Goal: Task Accomplishment & Management: Manage account settings

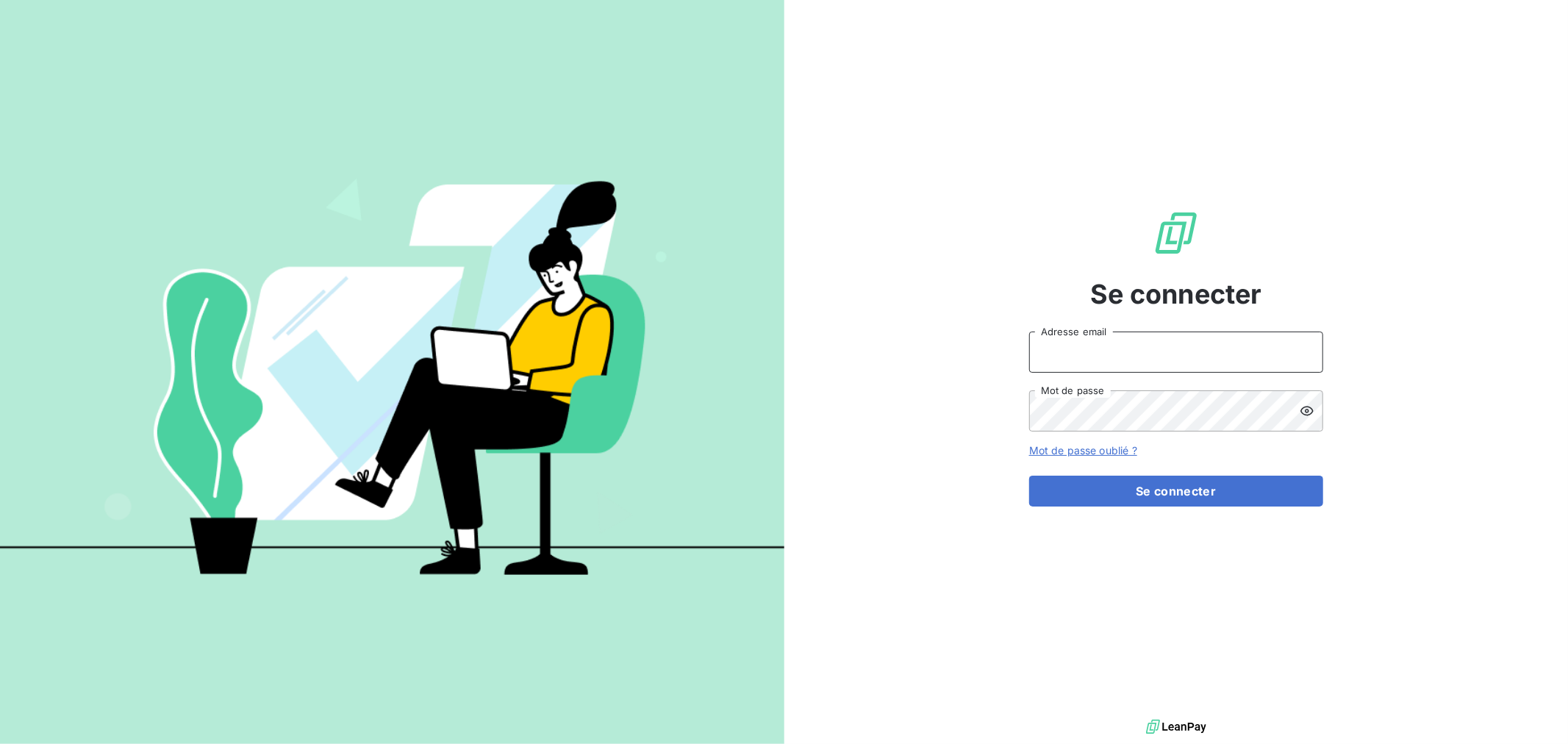
click at [1141, 347] on input "Adresse email" at bounding box center [1176, 352] width 294 height 41
drag, startPoint x: 1199, startPoint y: 359, endPoint x: 664, endPoint y: 385, distance: 535.6
click at [663, 385] on div "Se connecter [EMAIL_ADDRESS][DOMAIN_NAME] Adresse email Mot de passe Mot de pas…" at bounding box center [784, 372] width 1568 height 744
type input "[EMAIL_ADDRESS][DOMAIN_NAME]"
click at [1030, 476] on button "Se connecter" at bounding box center [1176, 490] width 294 height 31
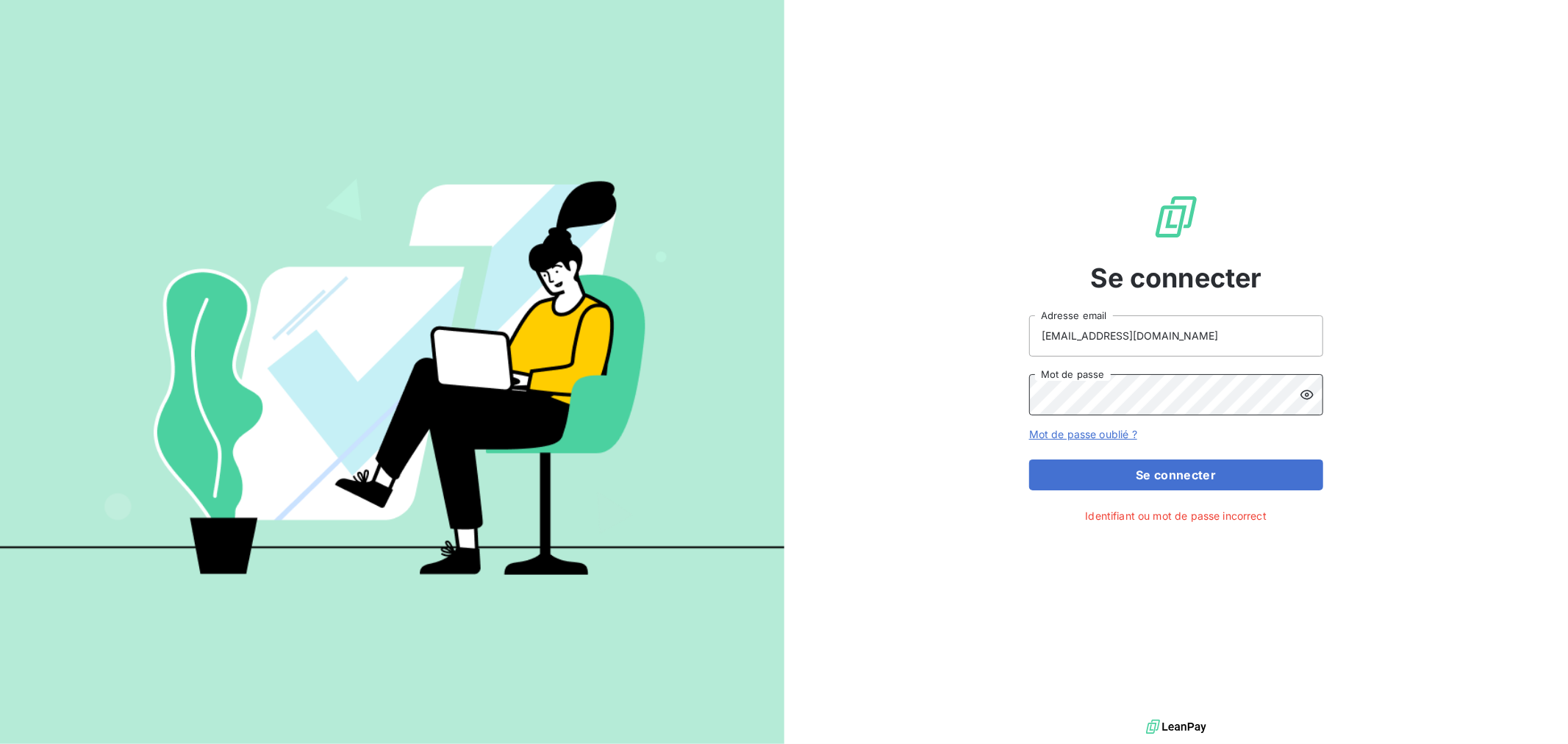
click at [730, 393] on div "Se connecter [EMAIL_ADDRESS][DOMAIN_NAME] Adresse email Mot de passe Mot de pas…" at bounding box center [784, 372] width 1568 height 744
click at [1030, 460] on button "Se connecter" at bounding box center [1176, 475] width 294 height 31
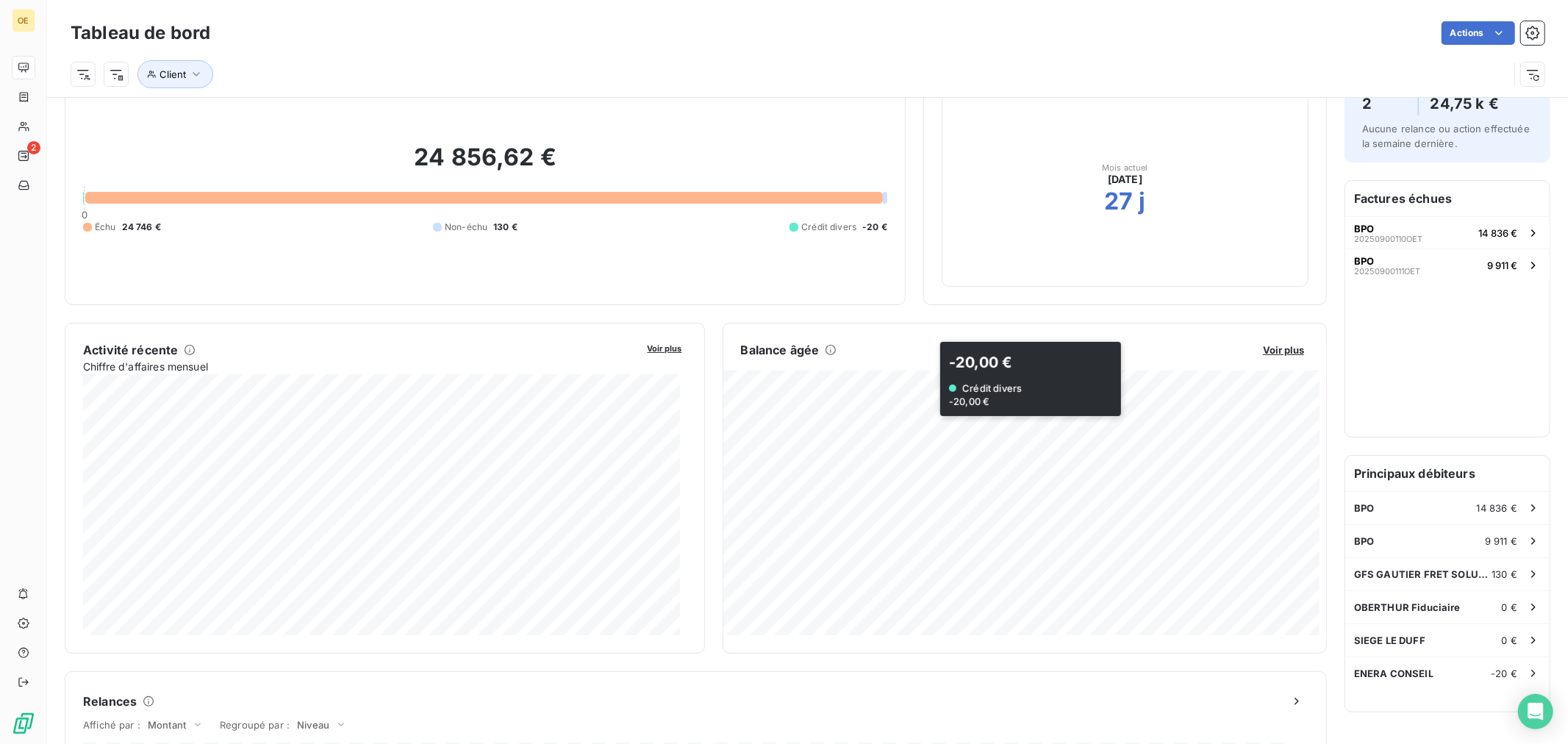
scroll to position [83, 0]
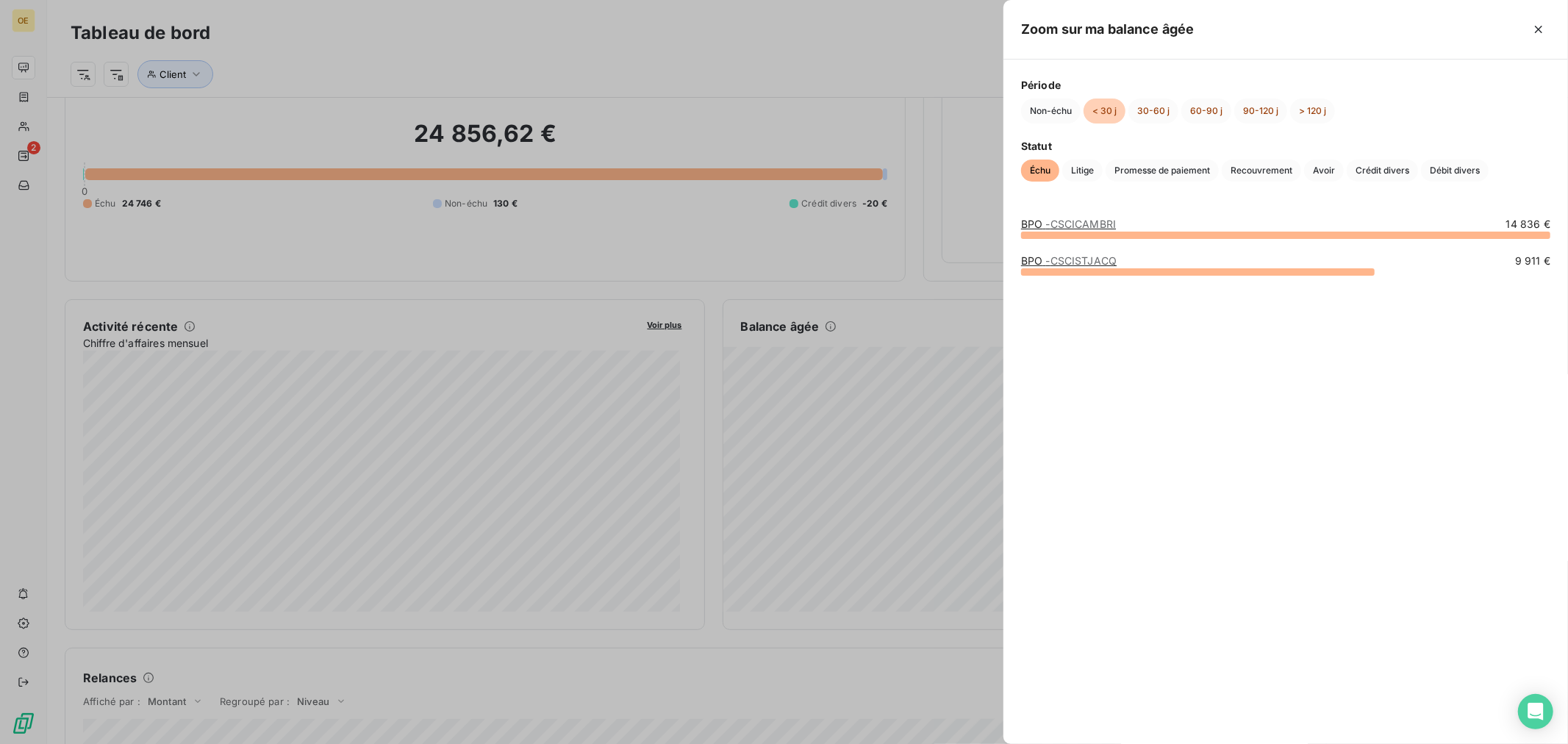
click at [1096, 221] on span "- CSCICAMBRI" at bounding box center [1082, 223] width 71 height 12
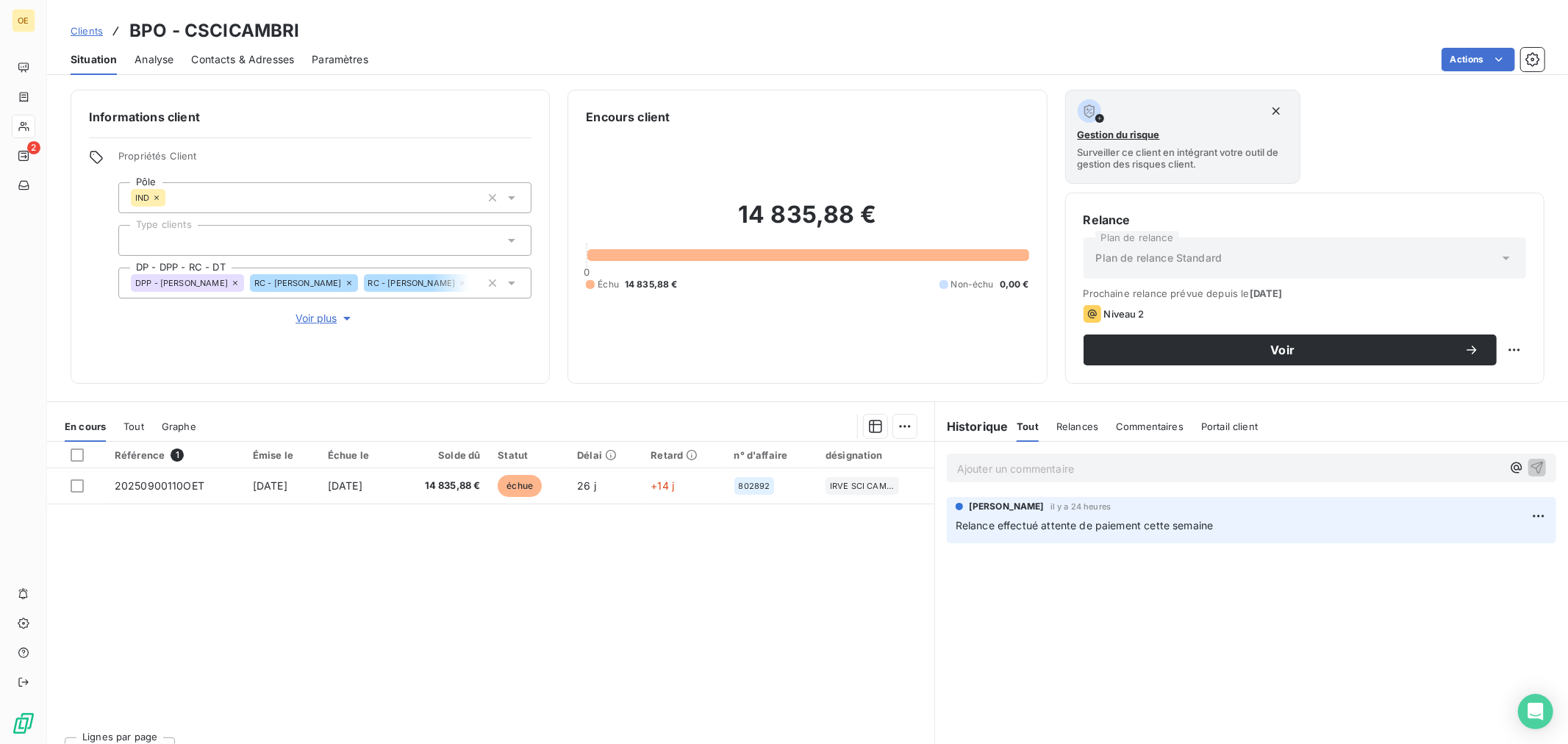
click at [1173, 252] on span "Plan de relance Standard" at bounding box center [1160, 258] width 126 height 15
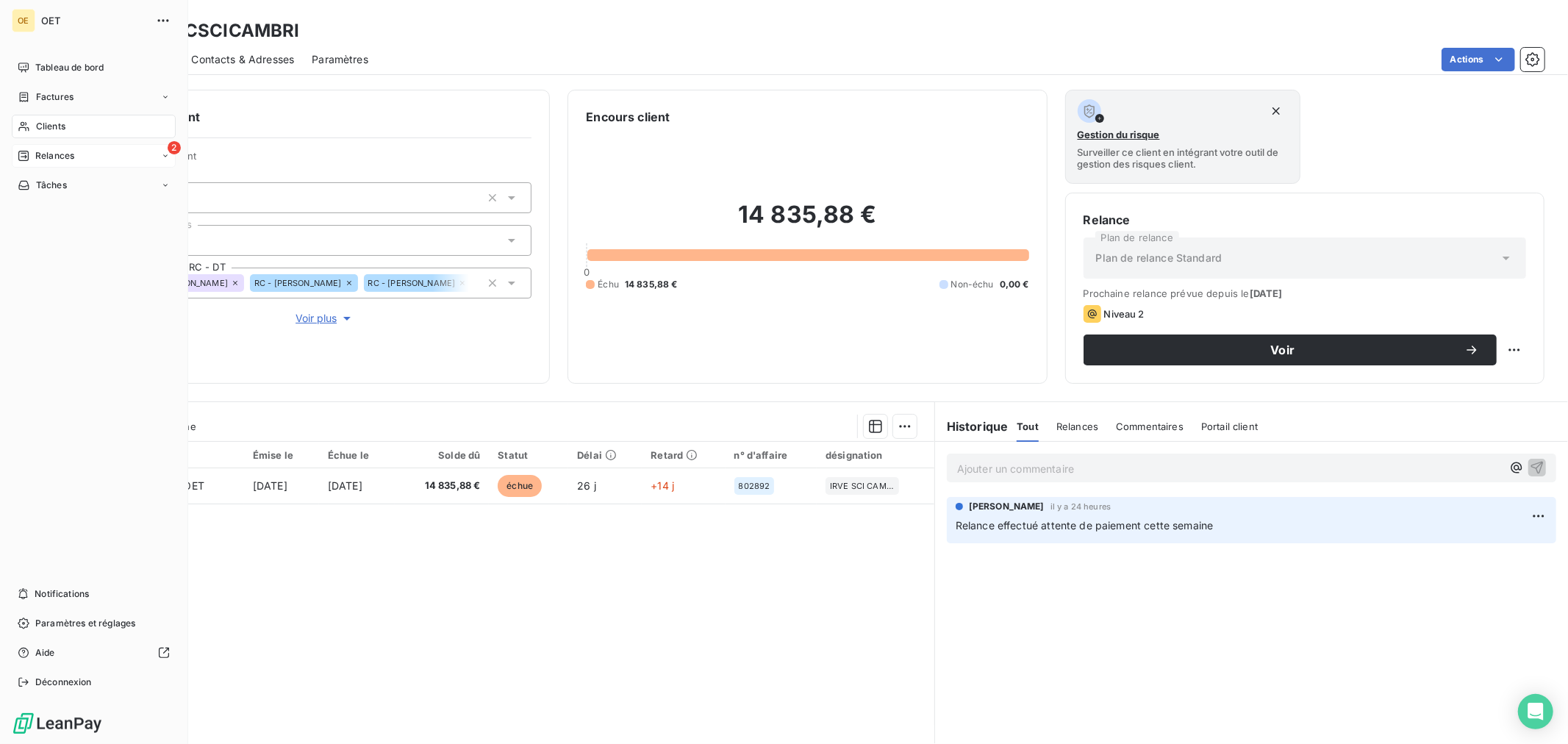
click at [50, 153] on span "Relances" at bounding box center [55, 156] width 39 height 13
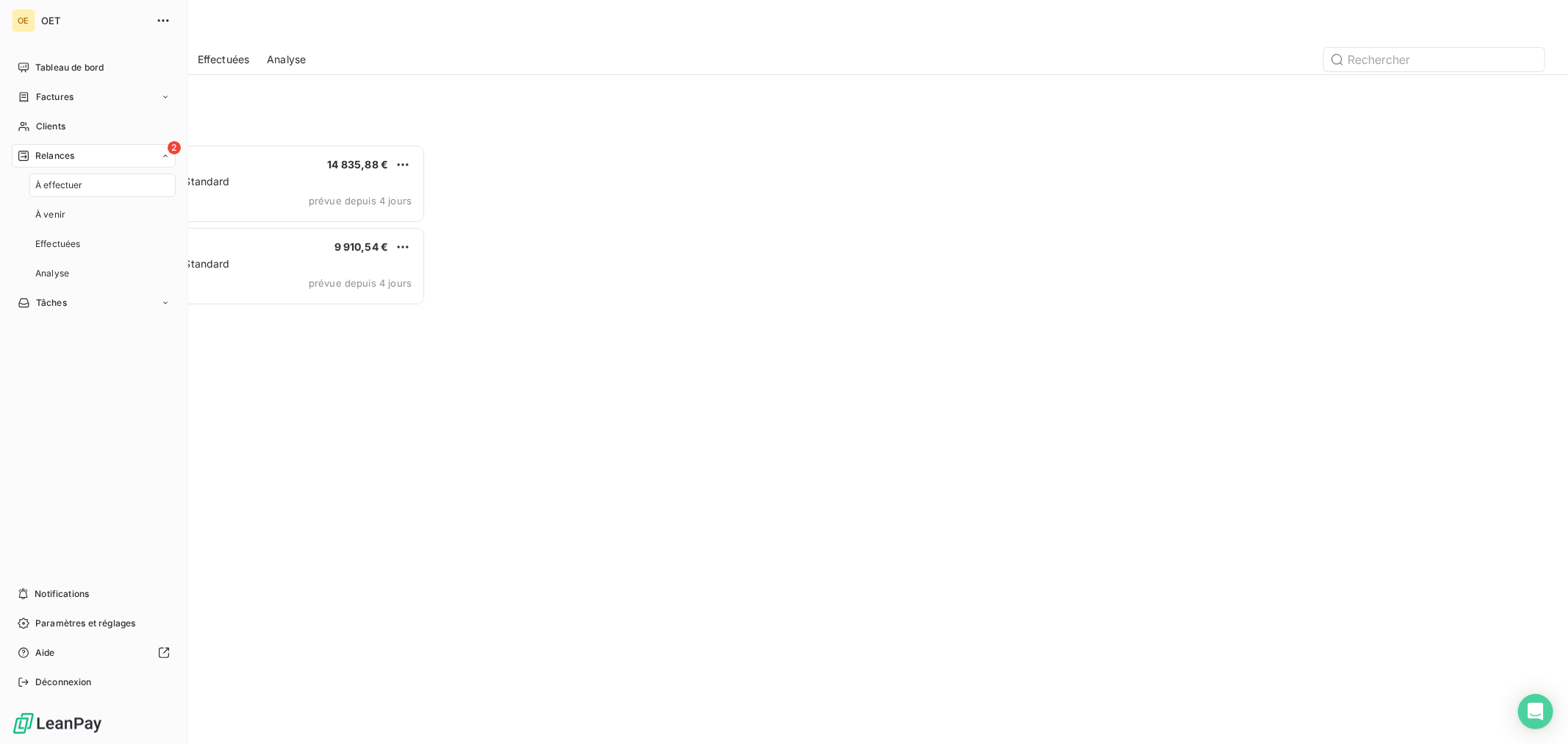
scroll to position [587, 343]
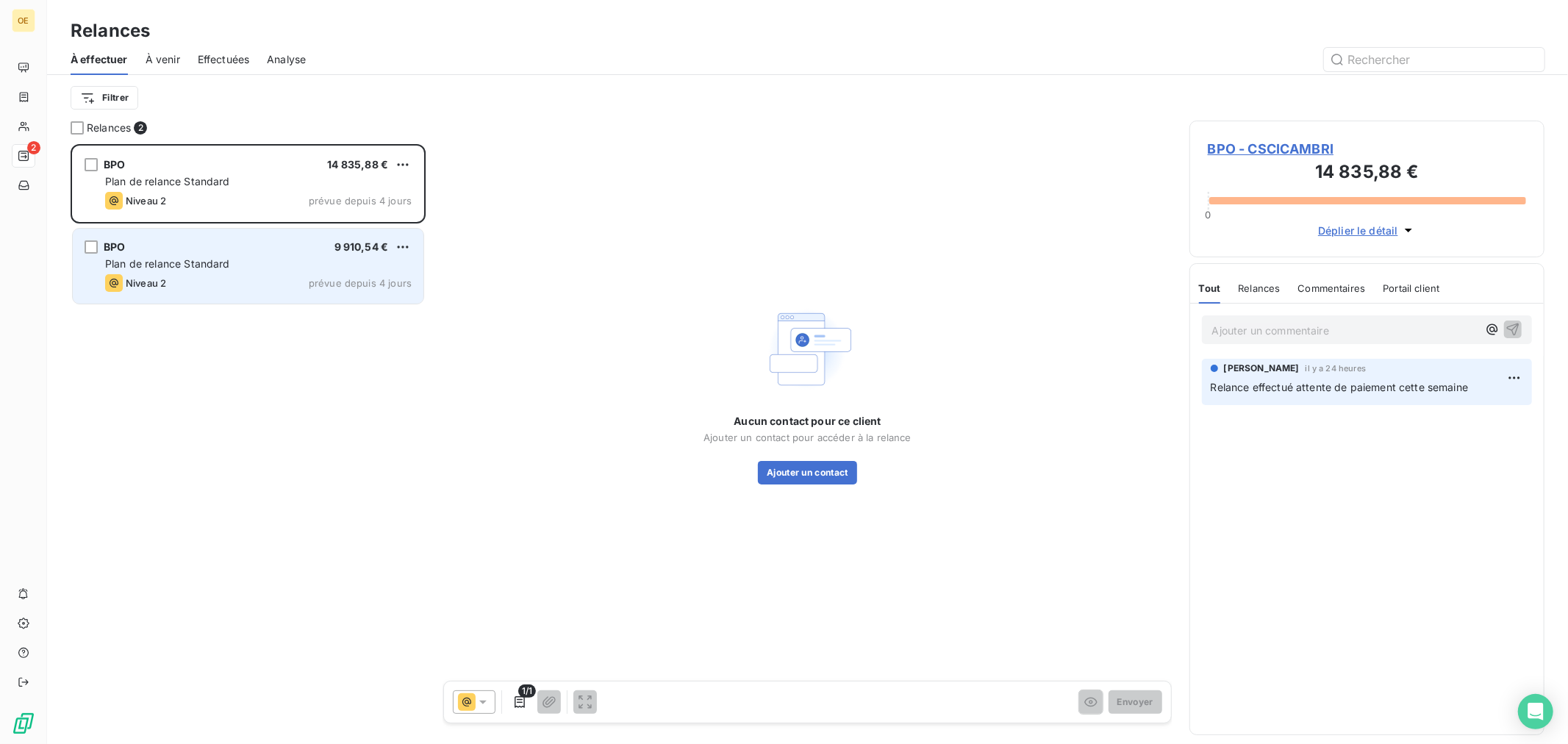
click at [285, 267] on div "Plan de relance Standard" at bounding box center [258, 264] width 306 height 15
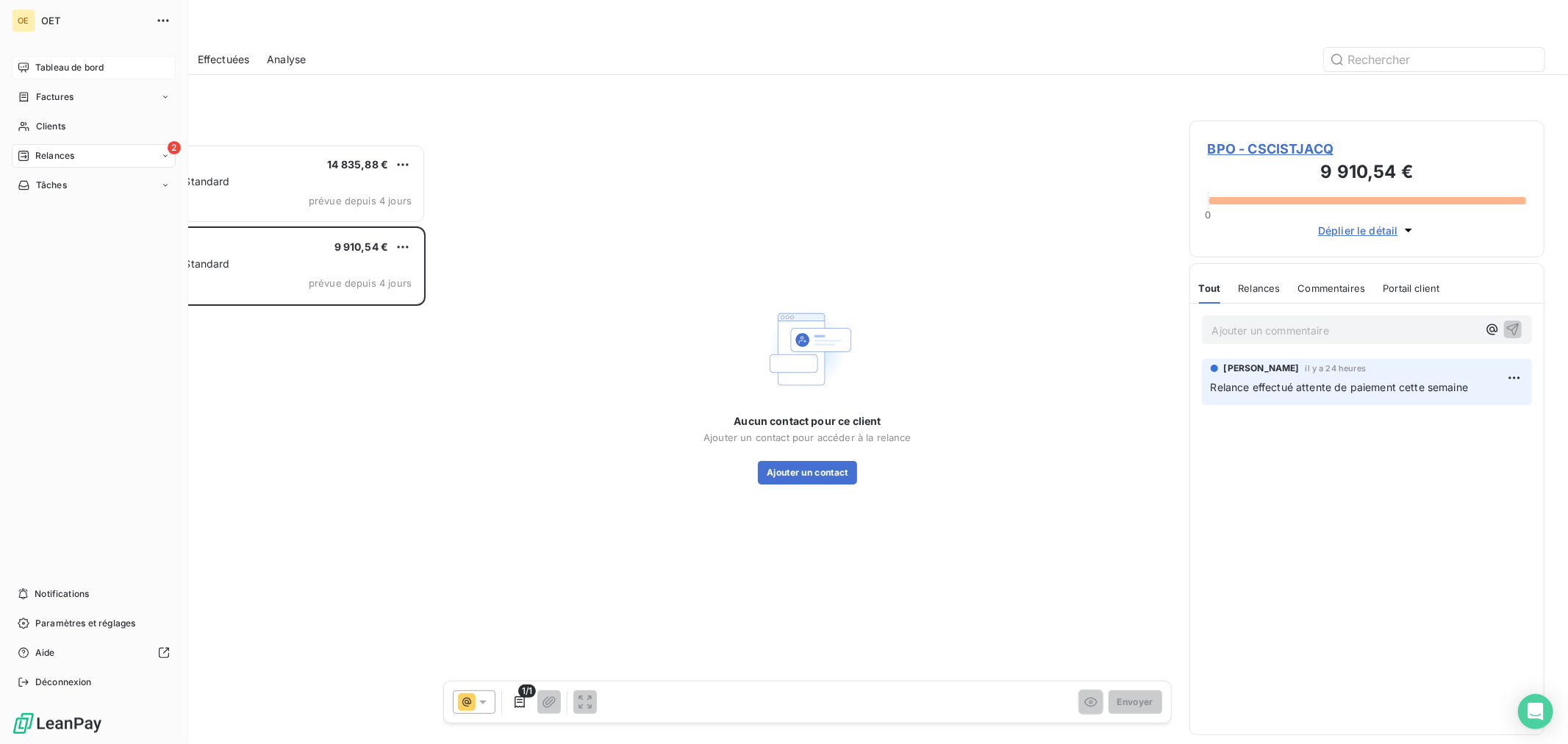
click at [53, 71] on span "Tableau de bord" at bounding box center [70, 68] width 69 height 13
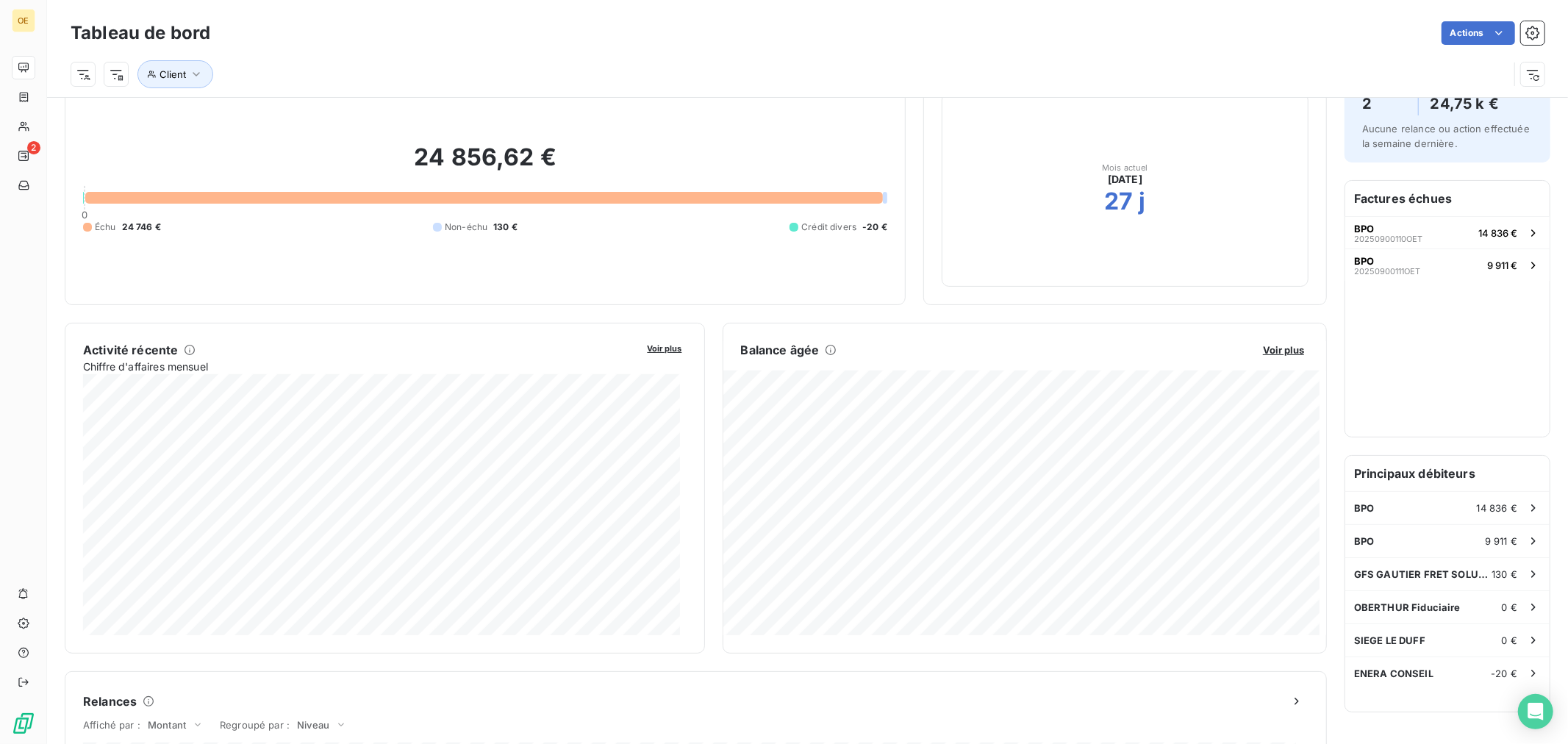
scroll to position [83, 0]
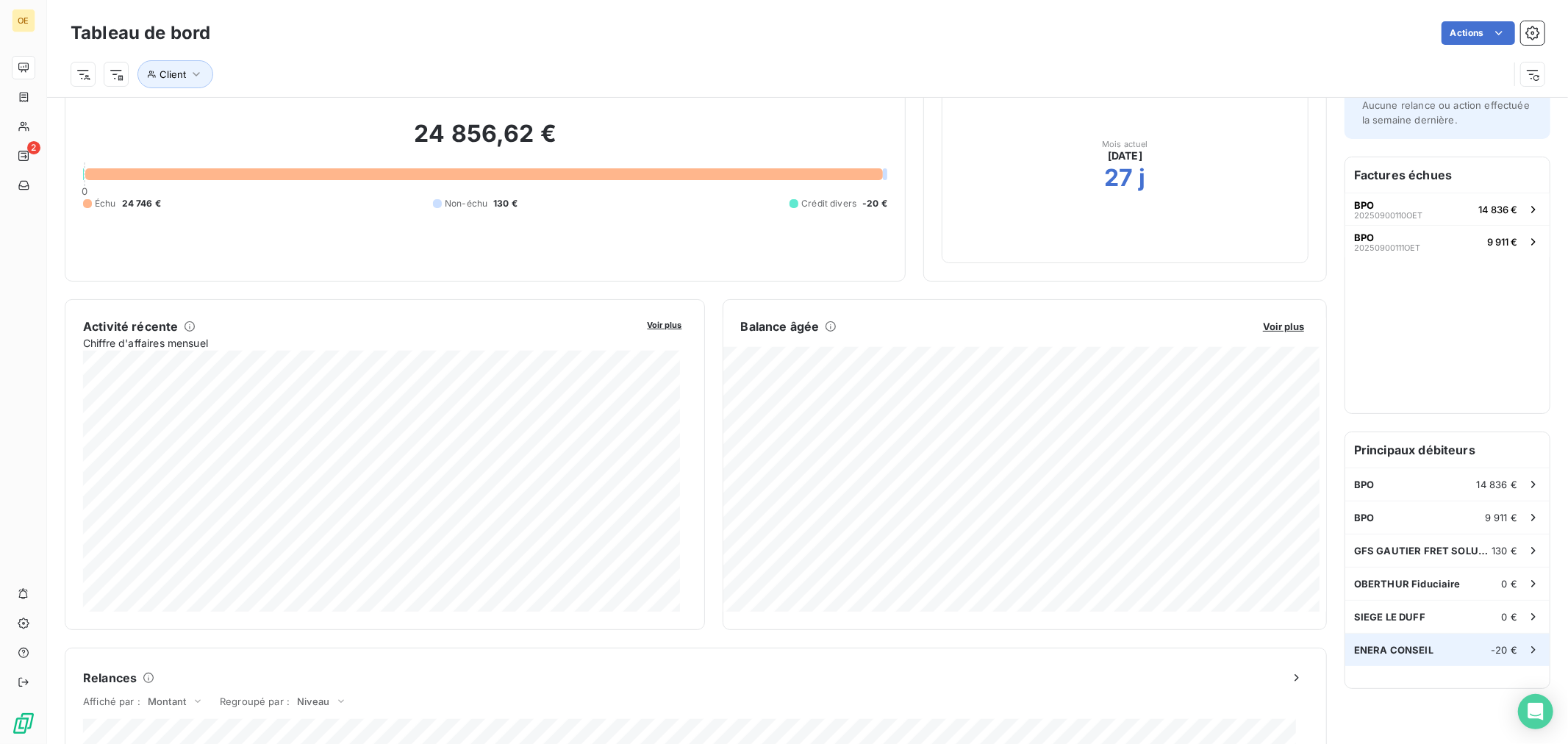
click at [1443, 649] on div "ENERA CONSEIL -20 €" at bounding box center [1447, 650] width 204 height 33
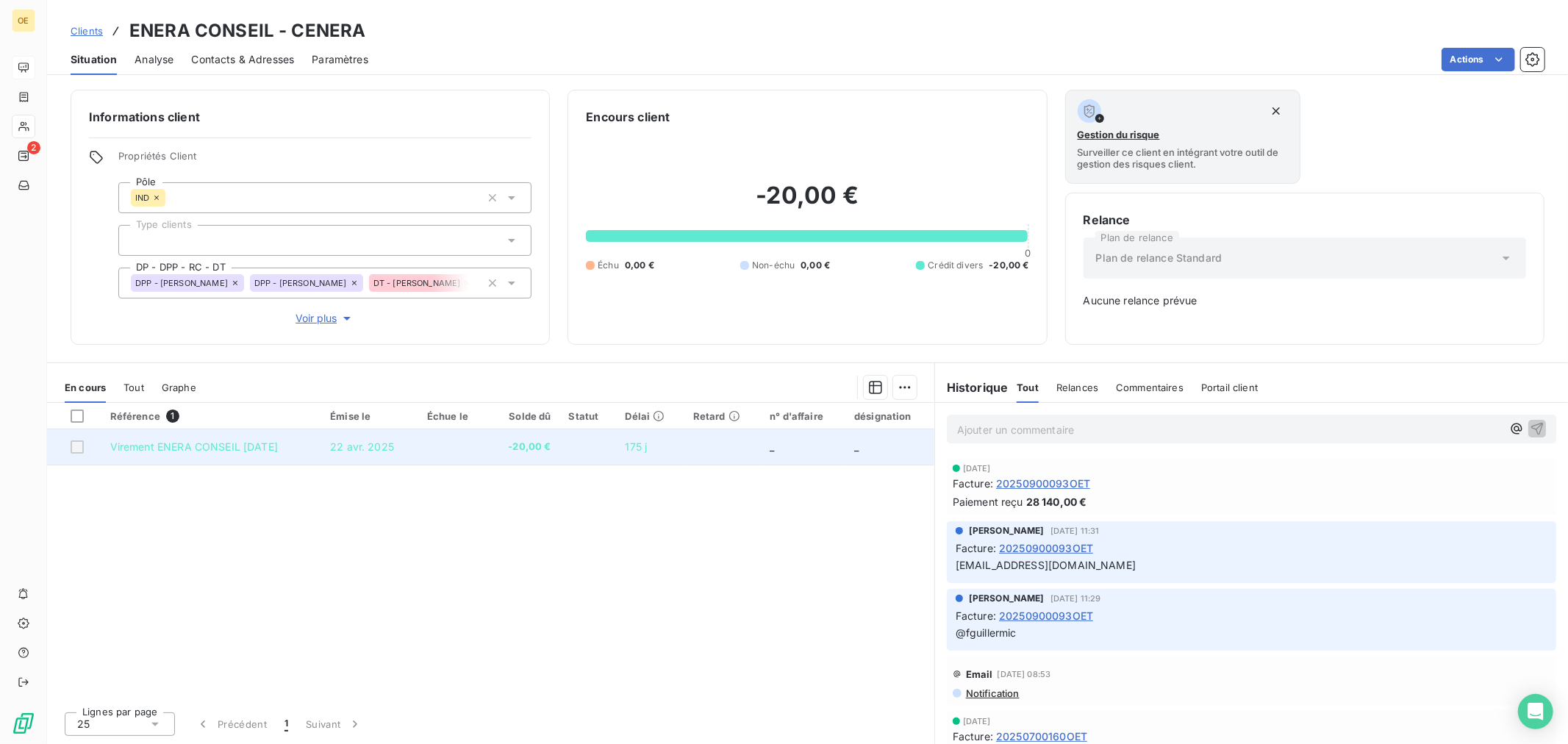
click at [261, 448] on span "Virement ENERA CONSEIL [DATE]" at bounding box center [194, 446] width 168 height 12
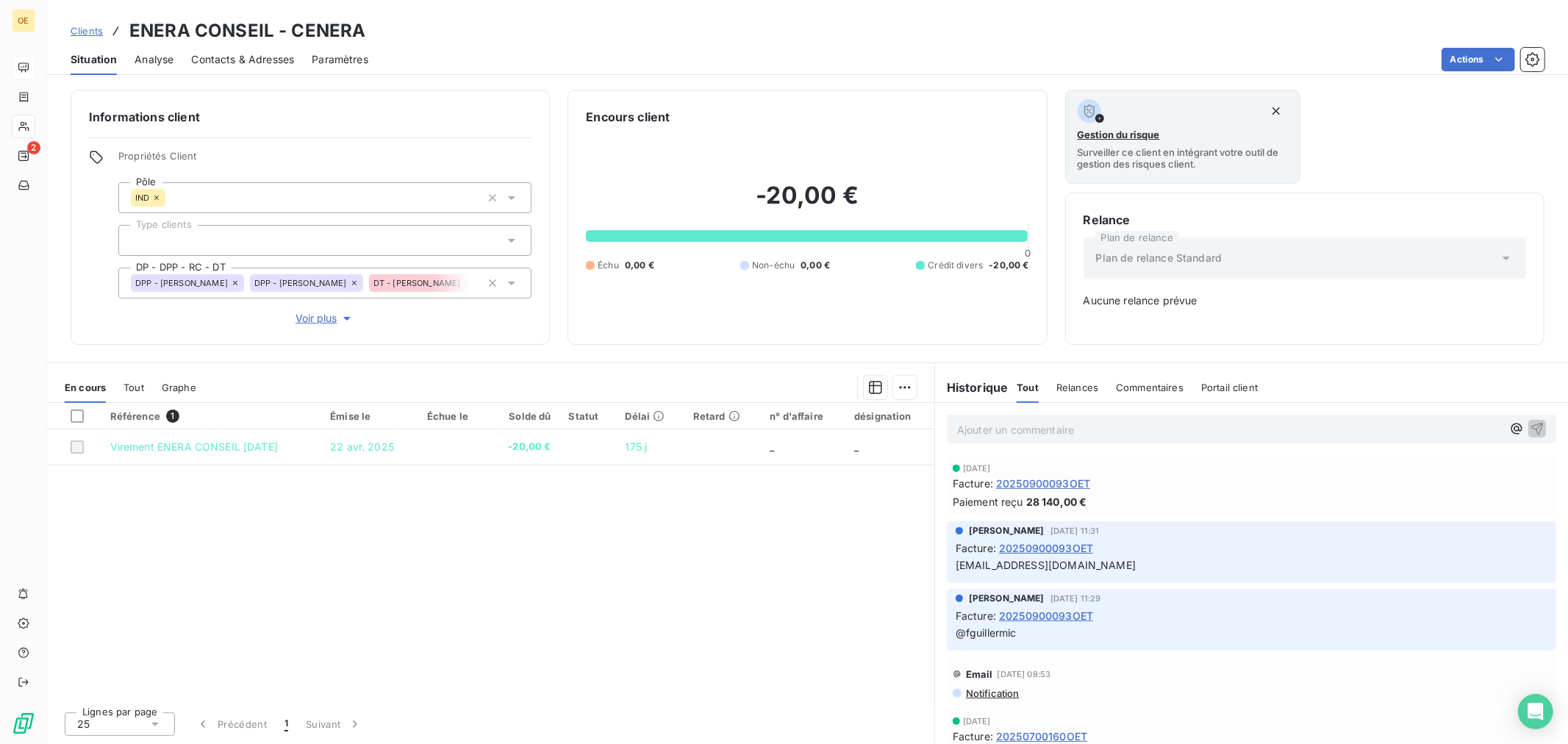
click at [1098, 393] on div "Tout Relances Commentaires Portail client" at bounding box center [1137, 387] width 241 height 31
click at [1125, 384] on span "Commentaires" at bounding box center [1149, 387] width 68 height 12
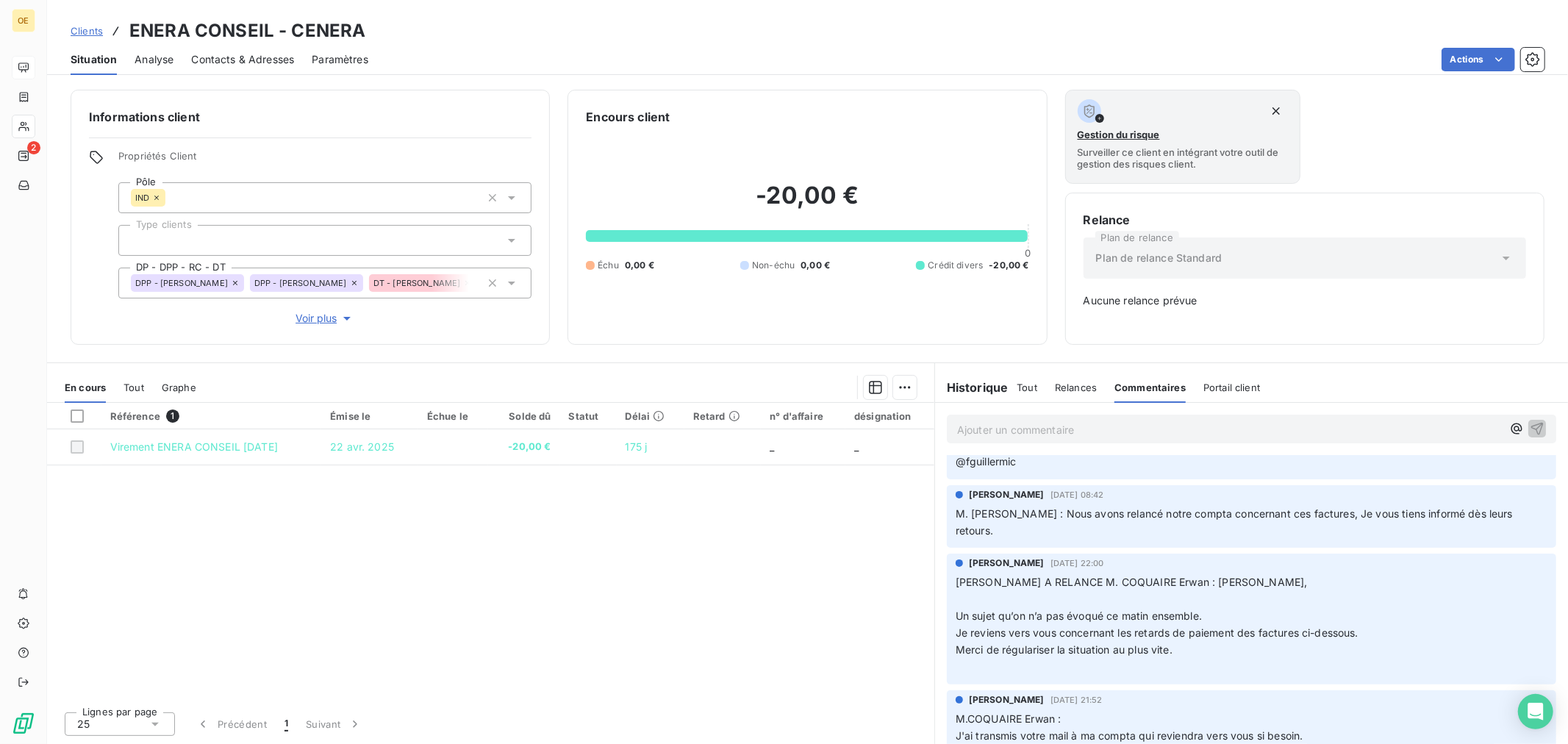
scroll to position [163, 0]
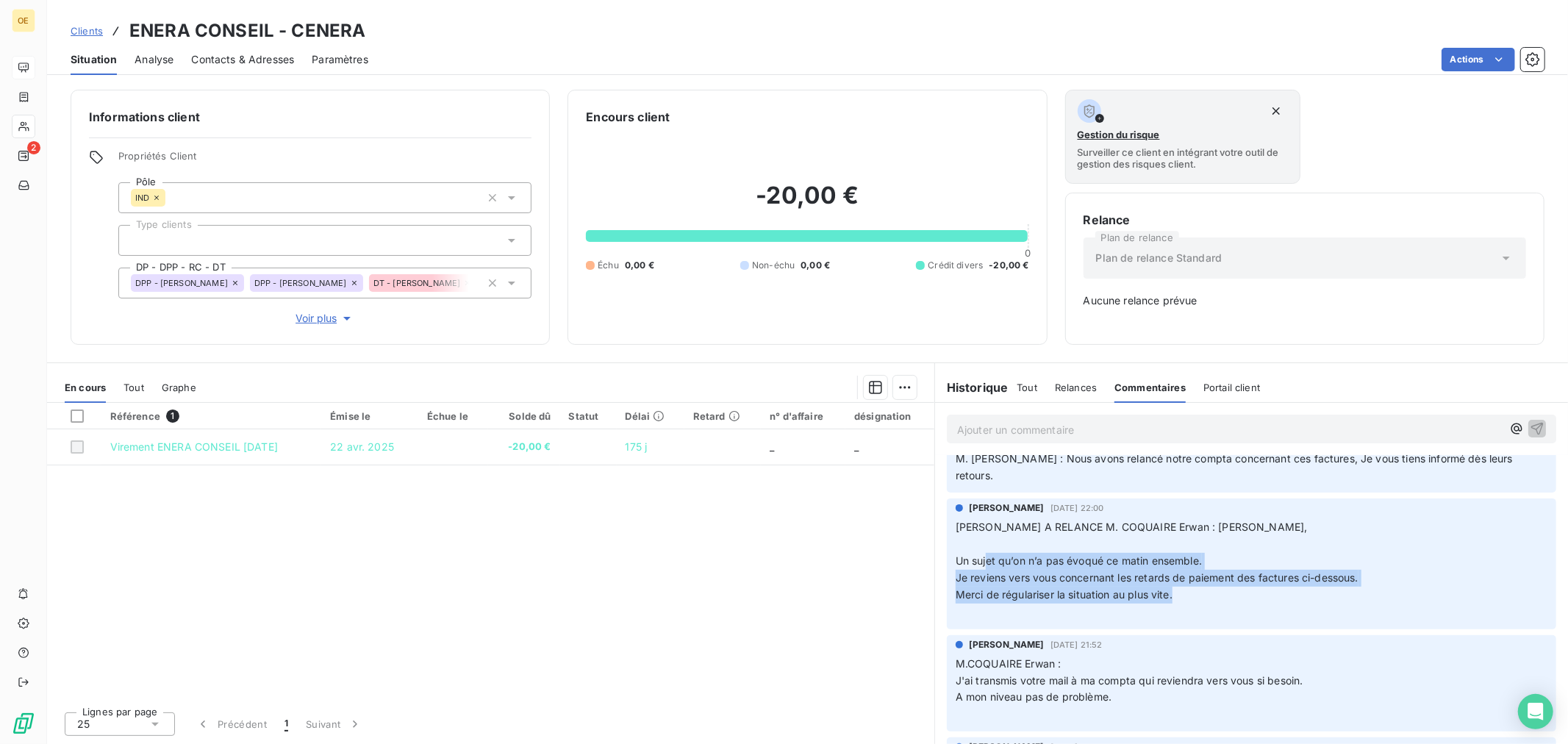
drag, startPoint x: 1047, startPoint y: 557, endPoint x: 1334, endPoint y: 599, distance: 290.1
click at [1334, 599] on p "[PERSON_NAME] A RELANCE M. COQUAIRE Erwan : Rebonjour [PERSON_NAME], ﻿ Un sujet…" at bounding box center [1252, 569] width 592 height 101
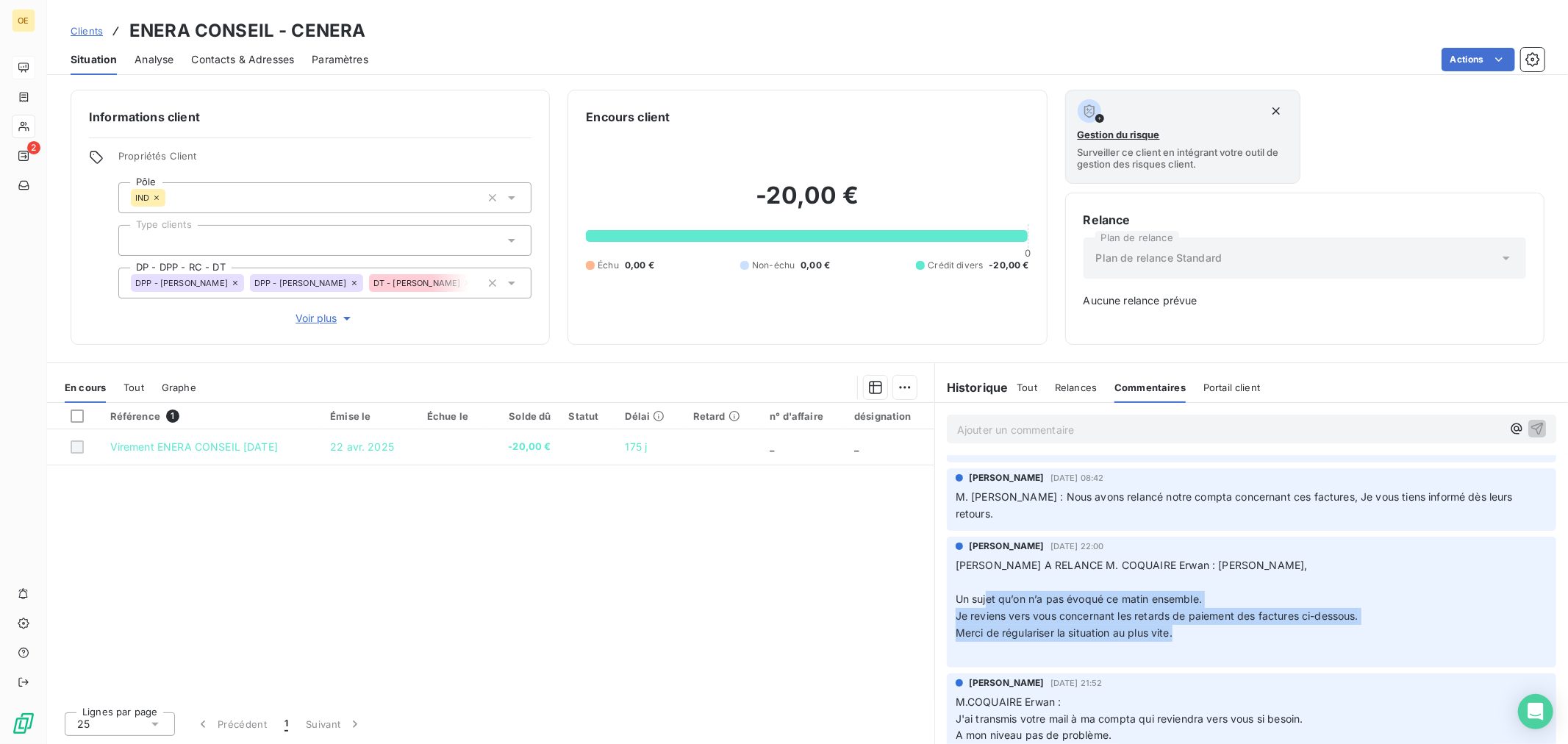
scroll to position [0, 0]
